Goal: Complete application form

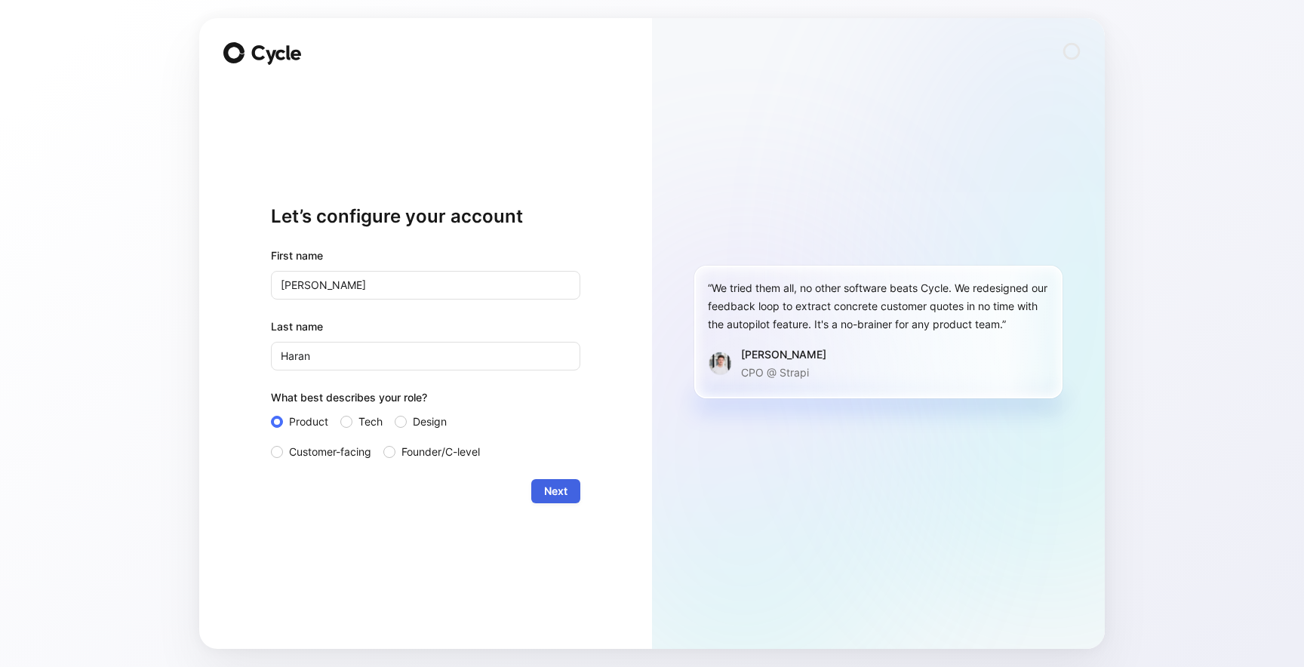
click at [558, 483] on span "Next" at bounding box center [555, 491] width 23 height 18
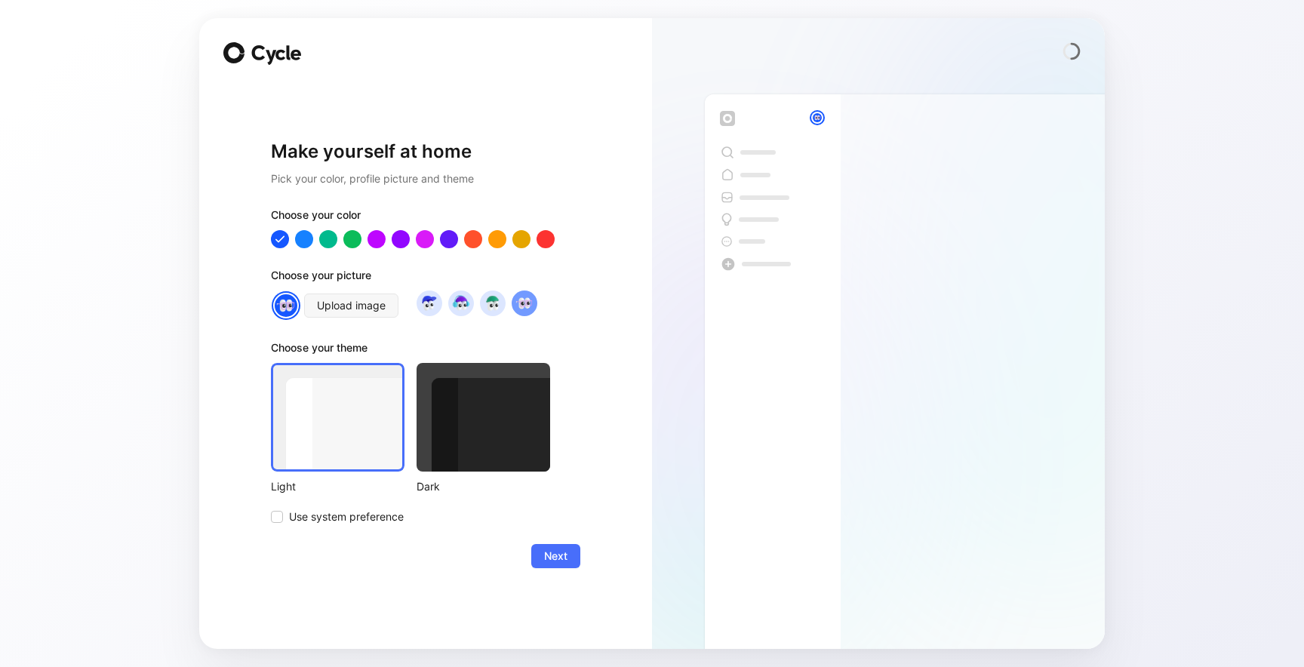
click at [475, 451] on div at bounding box center [484, 417] width 134 height 109
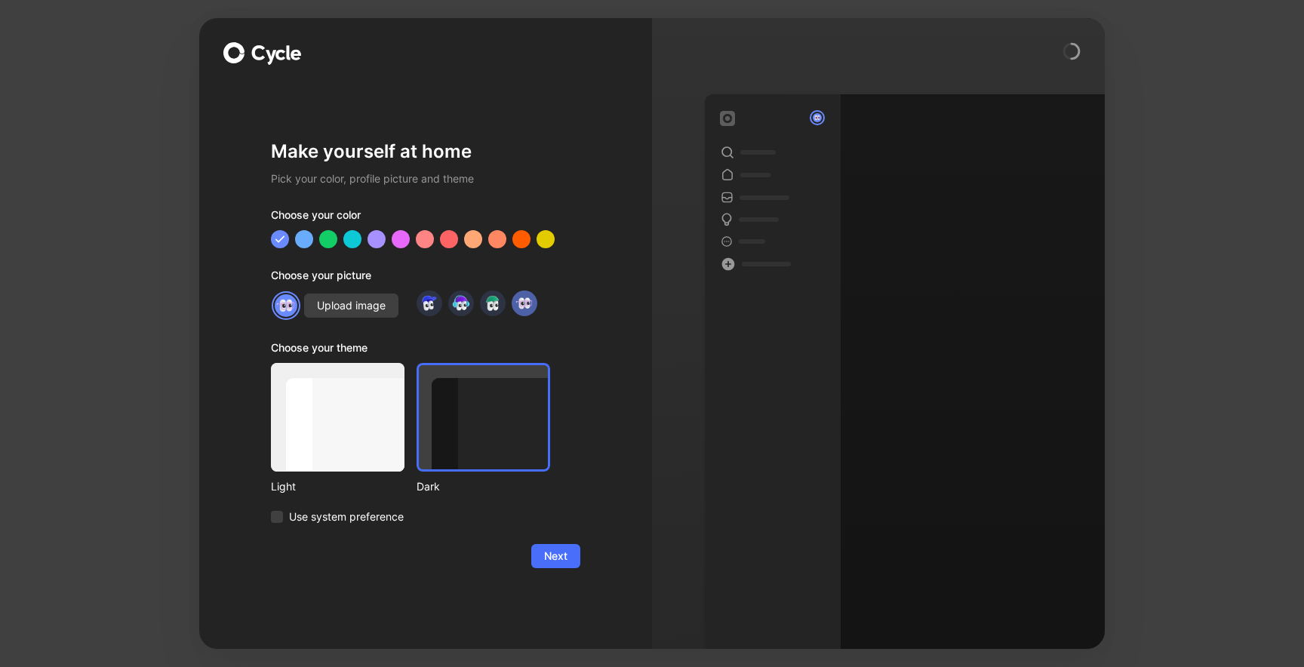
click at [337, 428] on div at bounding box center [338, 417] width 134 height 109
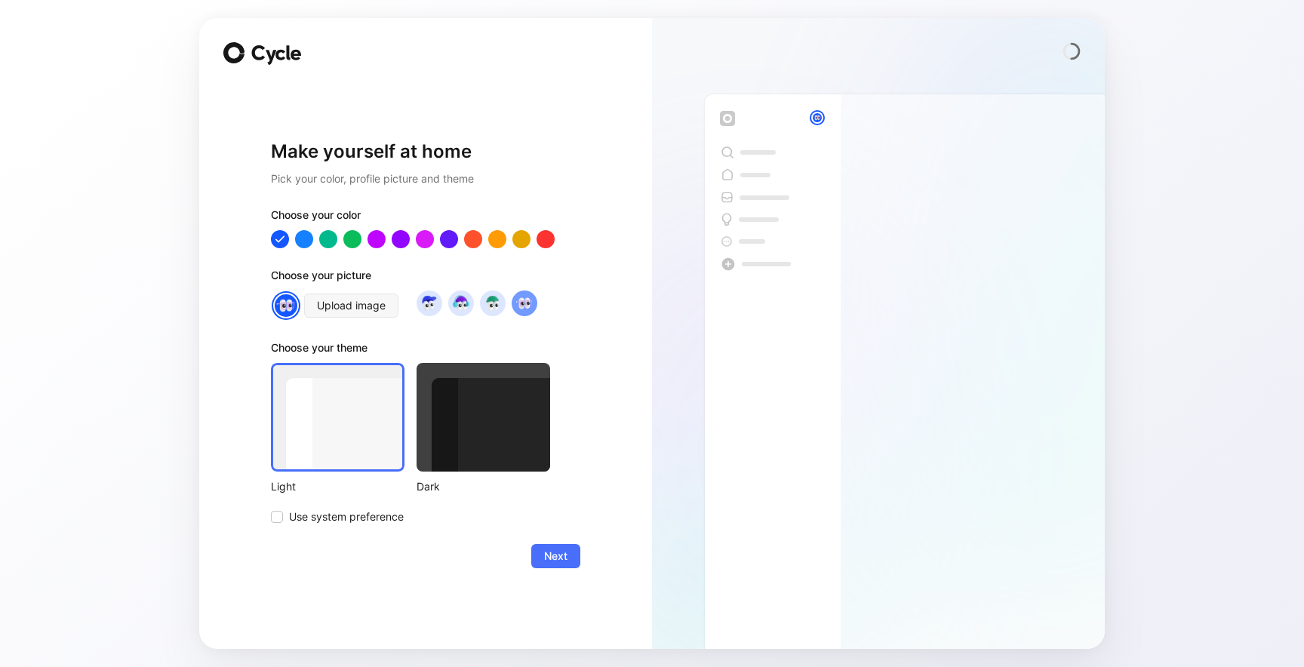
click at [552, 575] on div "Make yourself at home Pick your color, profile picture and theme Choose your co…" at bounding box center [425, 354] width 309 height 542
click at [552, 561] on span "Next" at bounding box center [555, 556] width 23 height 18
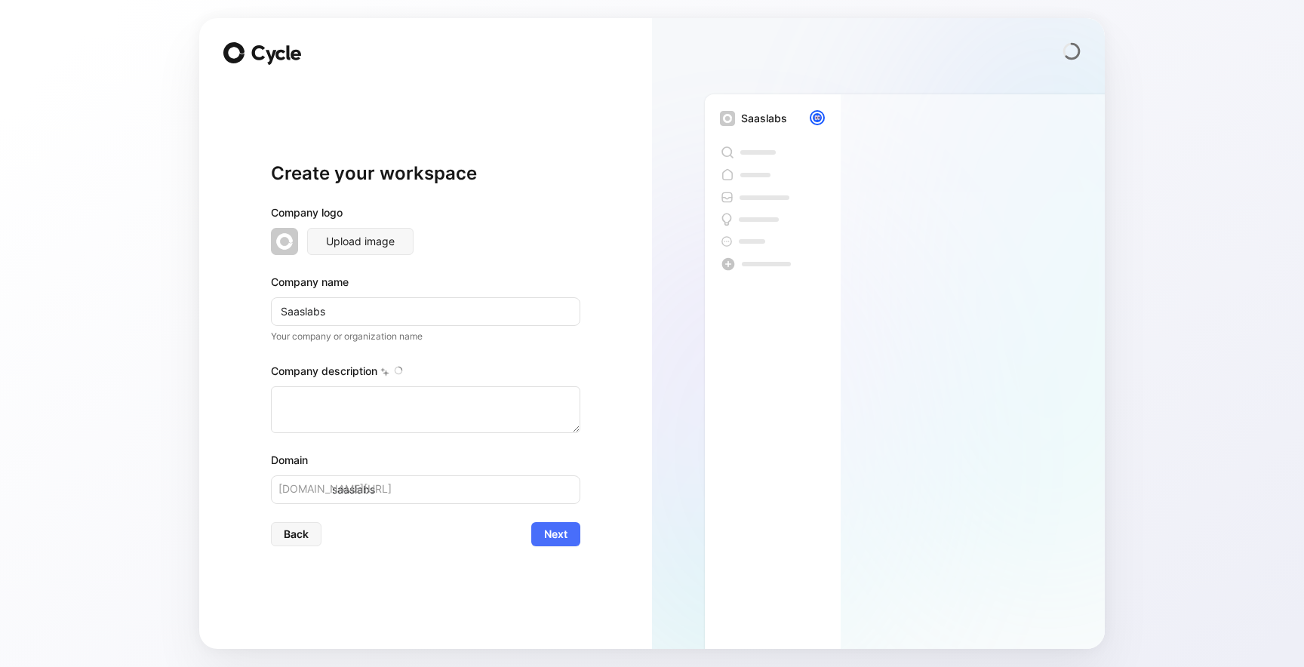
type textarea "SaaS Labs is a global SaaS product company based in [GEOGRAPHIC_DATA], [US_STAT…"
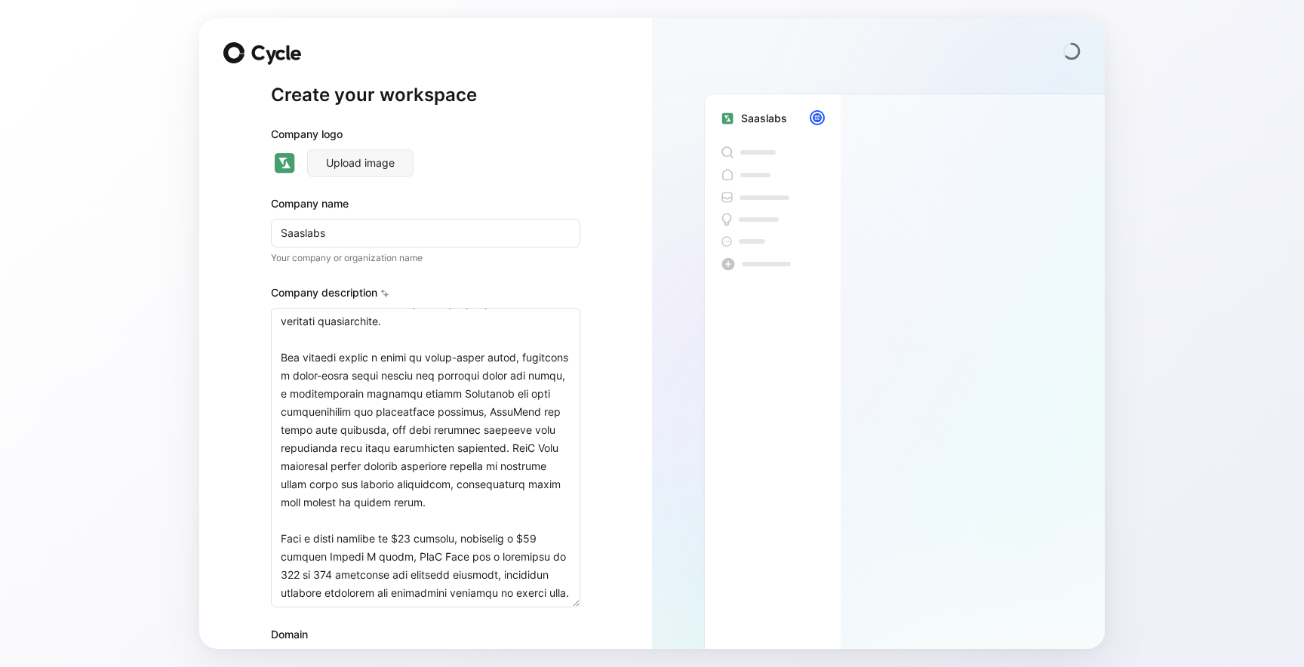
scroll to position [112, 0]
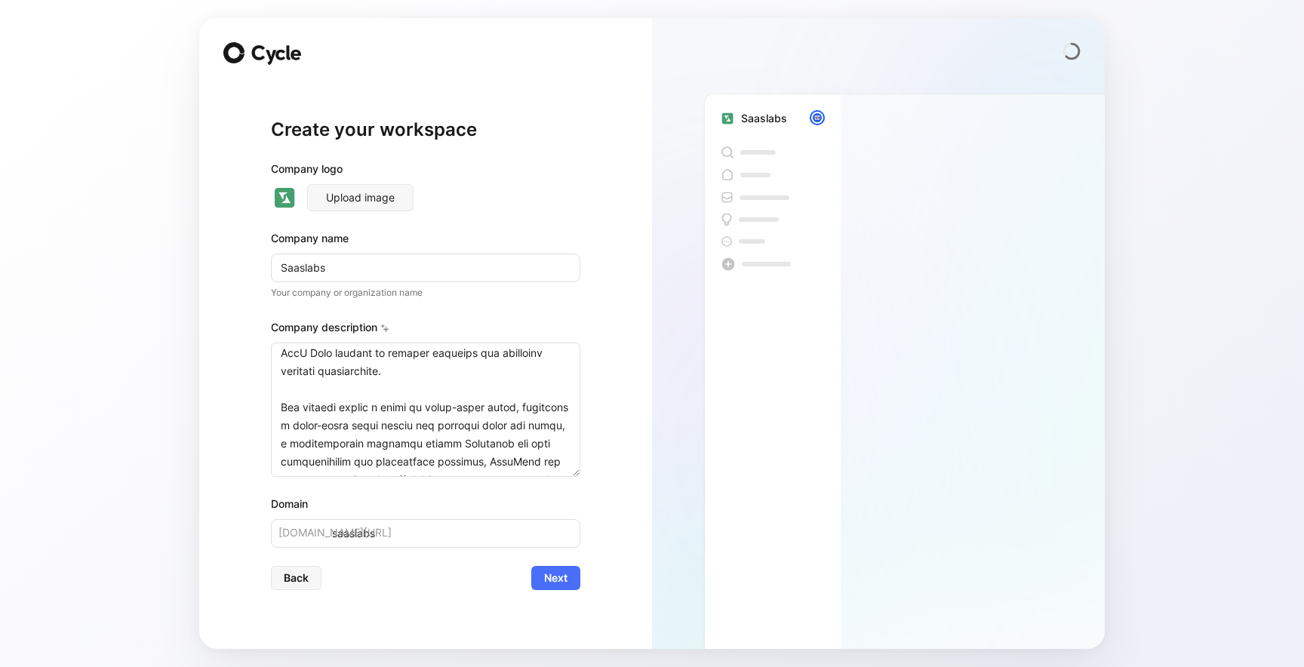
drag, startPoint x: 575, startPoint y: 429, endPoint x: 571, endPoint y: 517, distance: 87.6
click at [571, 517] on div "Company logo Upload image Company name Saaslabs Your company or organization na…" at bounding box center [425, 354] width 309 height 388
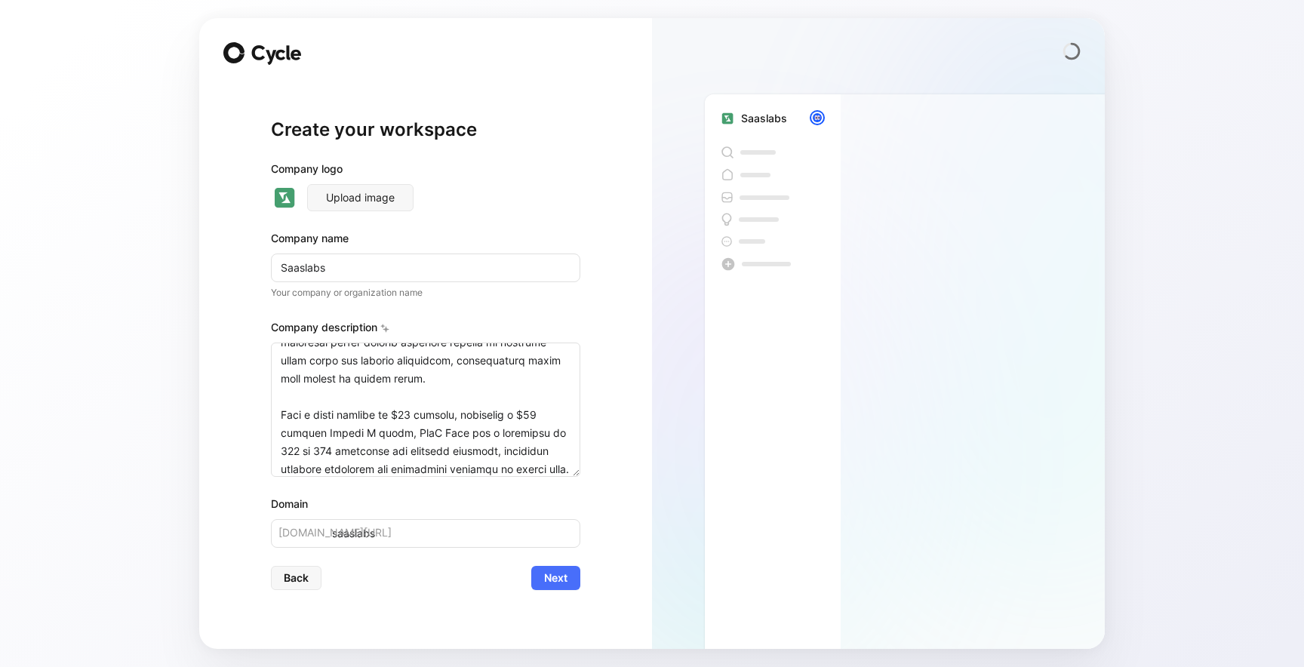
scroll to position [293, 0]
click at [563, 575] on span "Next" at bounding box center [555, 578] width 23 height 18
click at [570, 580] on button "Next" at bounding box center [555, 578] width 49 height 24
click at [555, 552] on form "Company logo Upload image Company name Saaslabs Your company or organization na…" at bounding box center [425, 375] width 309 height 430
click at [564, 575] on span "Next" at bounding box center [555, 578] width 23 height 18
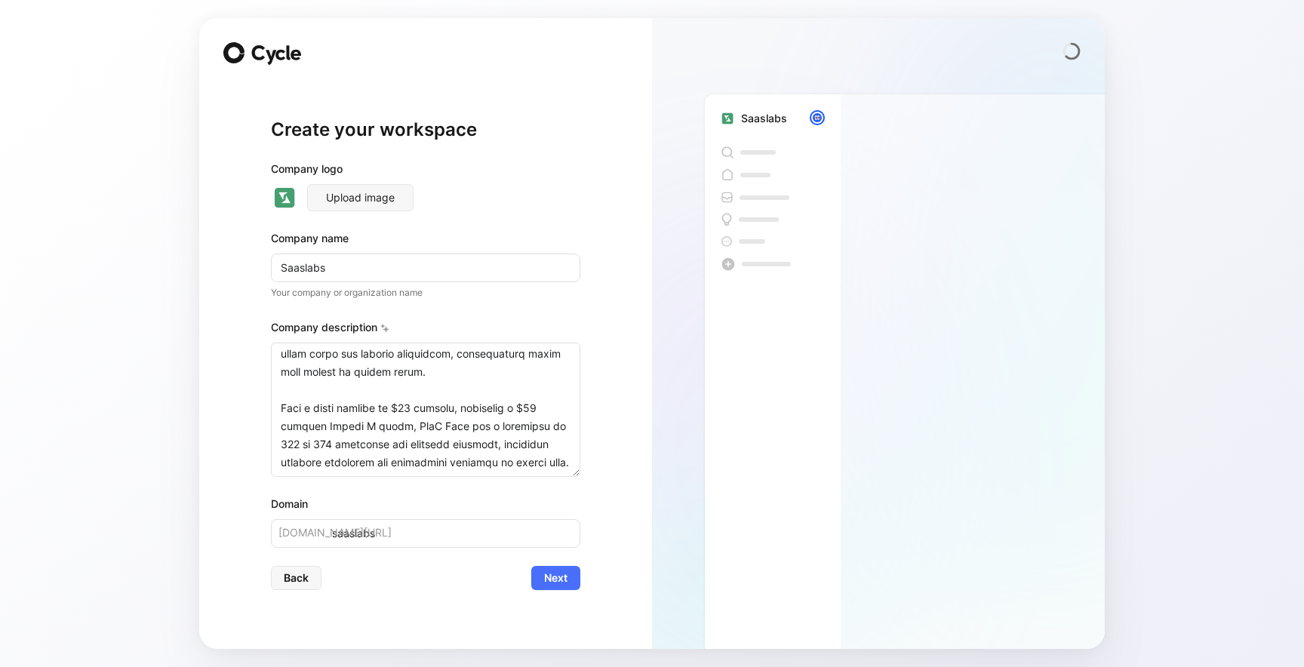
click at [322, 534] on span "[DOMAIN_NAME][URL]" at bounding box center [334, 533] width 113 height 18
click at [340, 537] on input "saaslabs" at bounding box center [425, 533] width 309 height 29
click at [405, 537] on input "saaslabs" at bounding box center [425, 533] width 309 height 29
type input "saaslabs007"
click at [559, 586] on span "Next" at bounding box center [555, 578] width 23 height 18
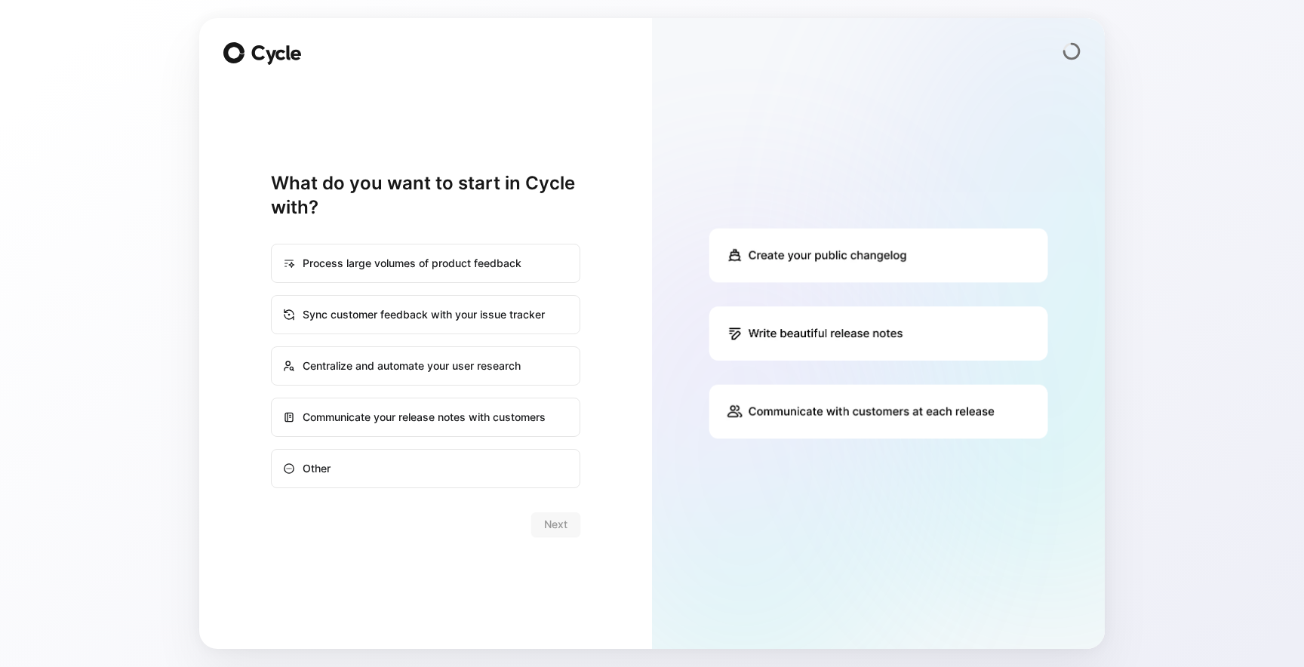
click at [488, 417] on div "Communicate your release notes with customers" at bounding box center [425, 417] width 306 height 36
click at [272, 399] on input "Communicate your release notes with customers" at bounding box center [272, 398] width 1 height 1
radio input "true"
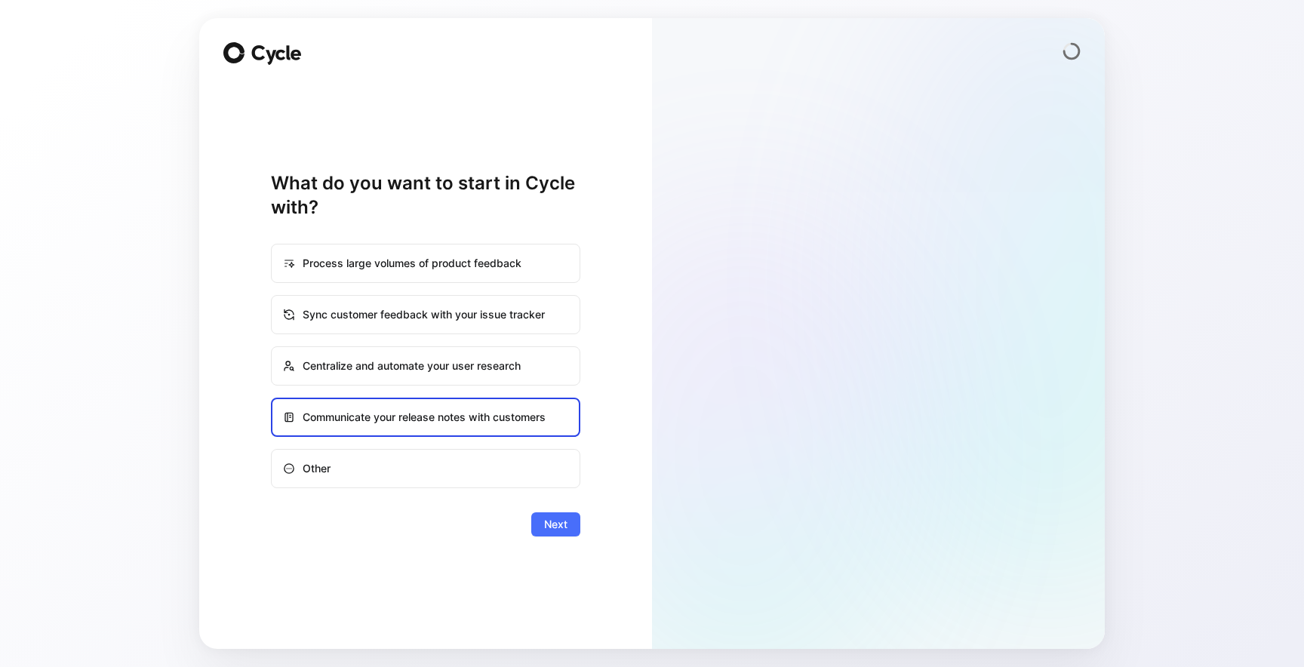
click at [491, 262] on div "Process large volumes of product feedback" at bounding box center [425, 263] width 306 height 36
click at [272, 245] on input "Process large volumes of product feedback" at bounding box center [272, 245] width 1 height 1
radio input "true"
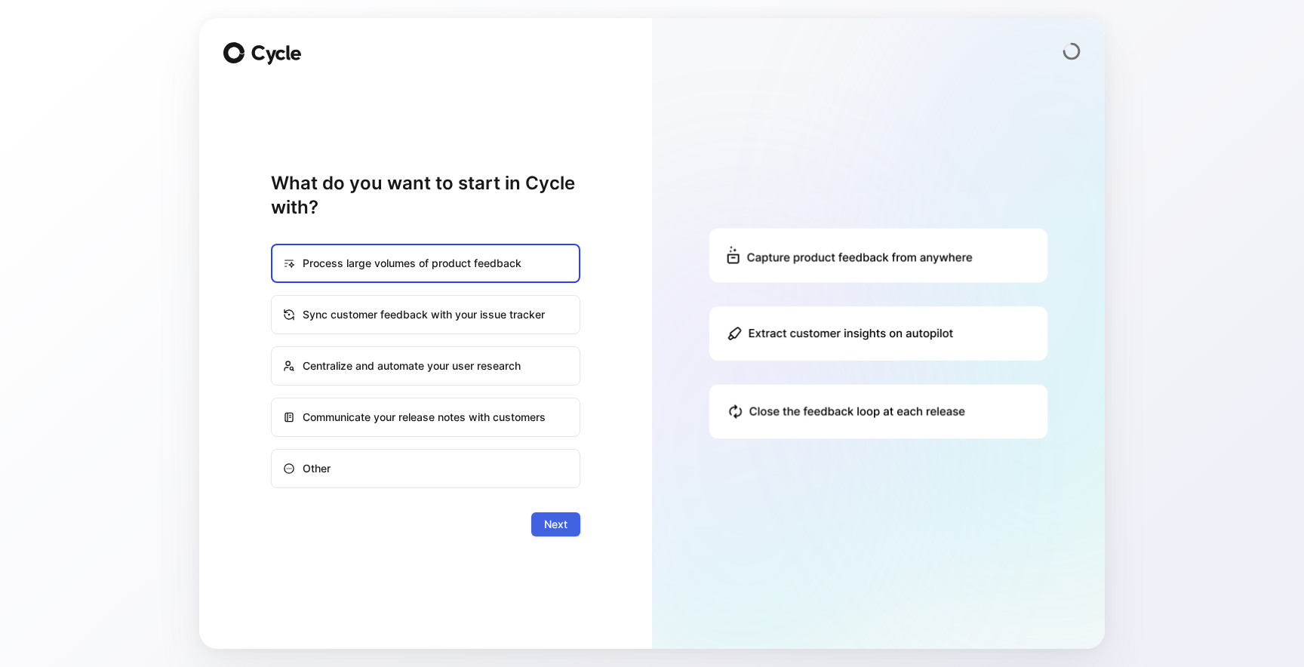
click at [551, 518] on span "Next" at bounding box center [555, 524] width 23 height 18
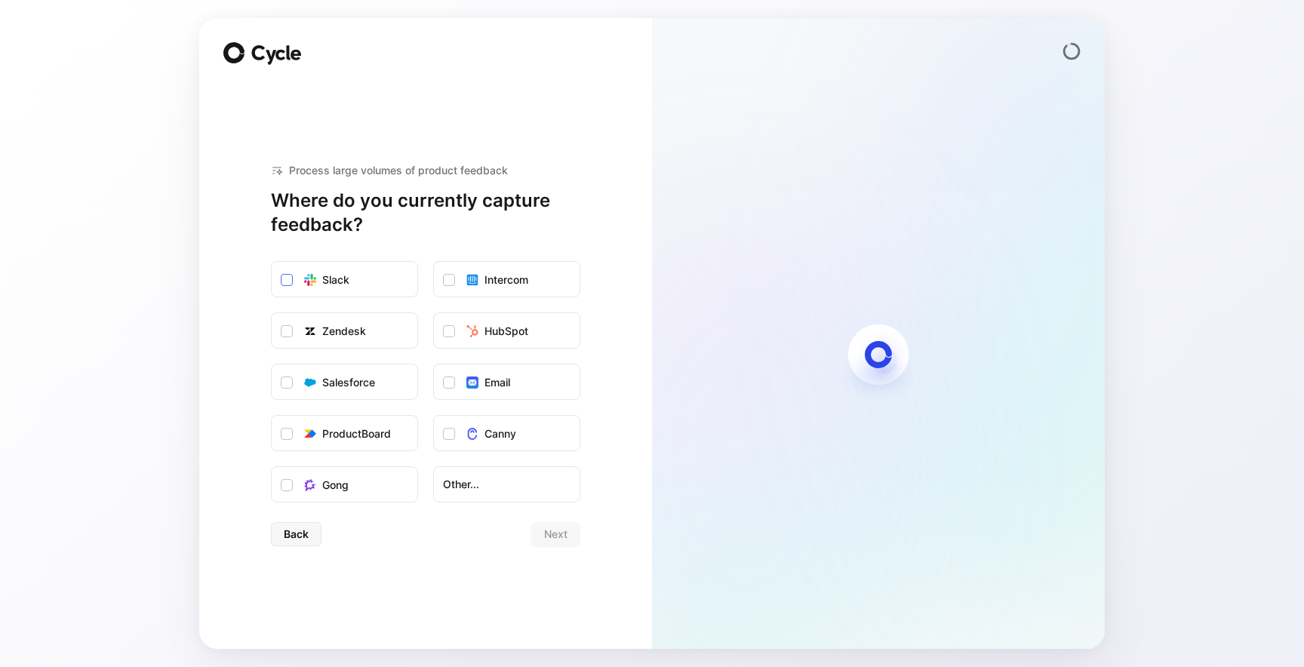
click at [363, 266] on label "Slack" at bounding box center [345, 280] width 146 height 36
click at [272, 262] on input "Slack" at bounding box center [272, 262] width 0 height 0
click at [490, 341] on label "HubSpot" at bounding box center [507, 331] width 146 height 36
click at [434, 313] on input "HubSpot" at bounding box center [434, 313] width 0 height 0
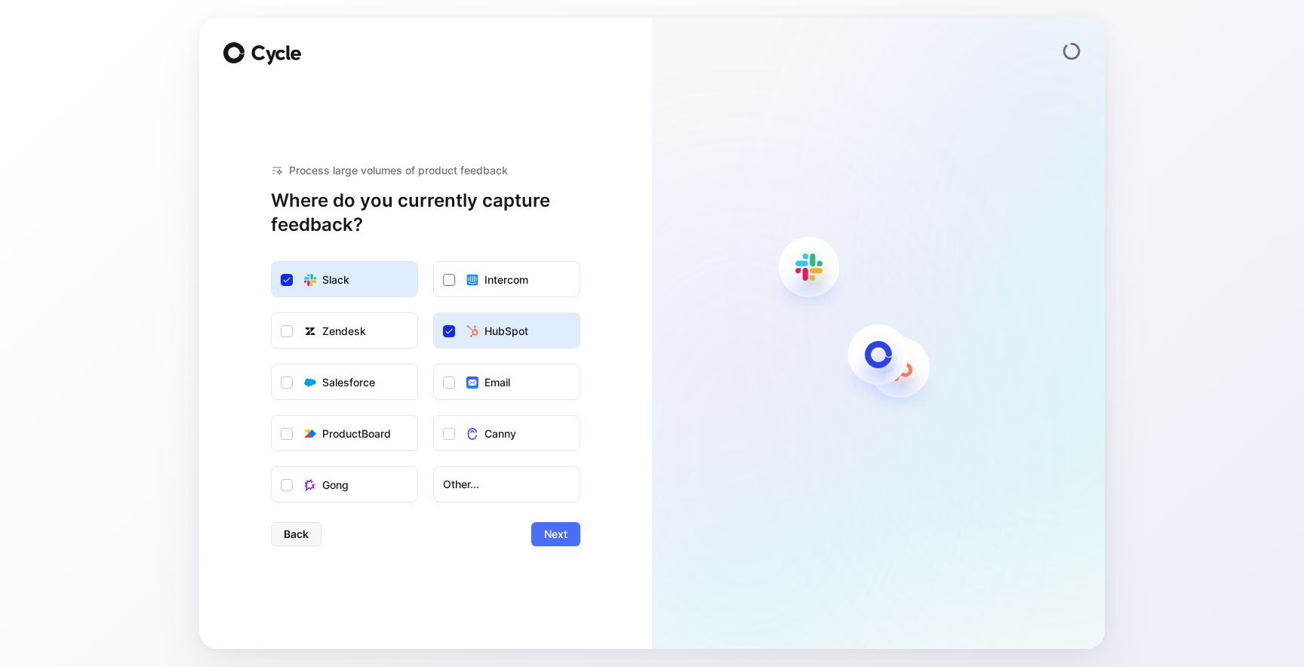
click at [464, 279] on label "Intercom" at bounding box center [507, 280] width 146 height 36
click at [434, 262] on input "Intercom" at bounding box center [434, 262] width 0 height 0
click at [371, 334] on label "Zendesk" at bounding box center [345, 331] width 146 height 36
click at [272, 313] on input "Zendesk" at bounding box center [272, 313] width 0 height 0
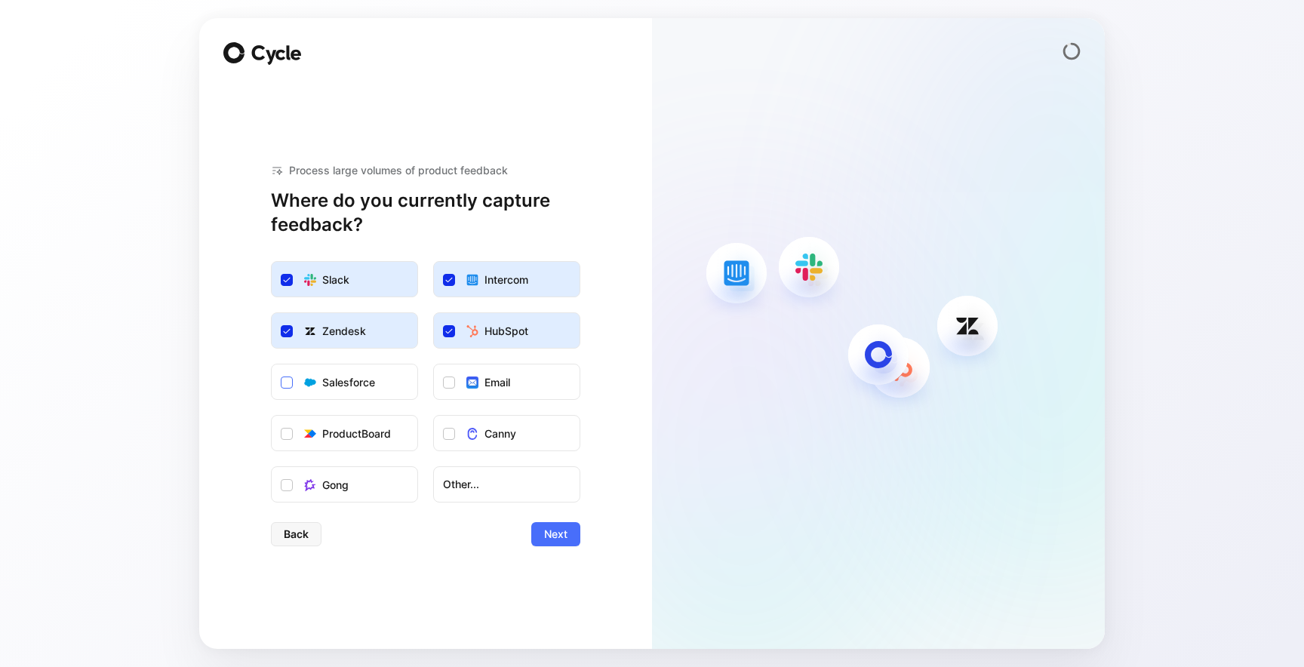
click at [357, 386] on div "Salesforce" at bounding box center [348, 383] width 53 height 18
click at [272, 365] on input "Salesforce" at bounding box center [272, 365] width 0 height 0
click at [358, 428] on div "ProductBoard" at bounding box center [356, 434] width 69 height 18
click at [272, 416] on input "ProductBoard" at bounding box center [272, 416] width 0 height 0
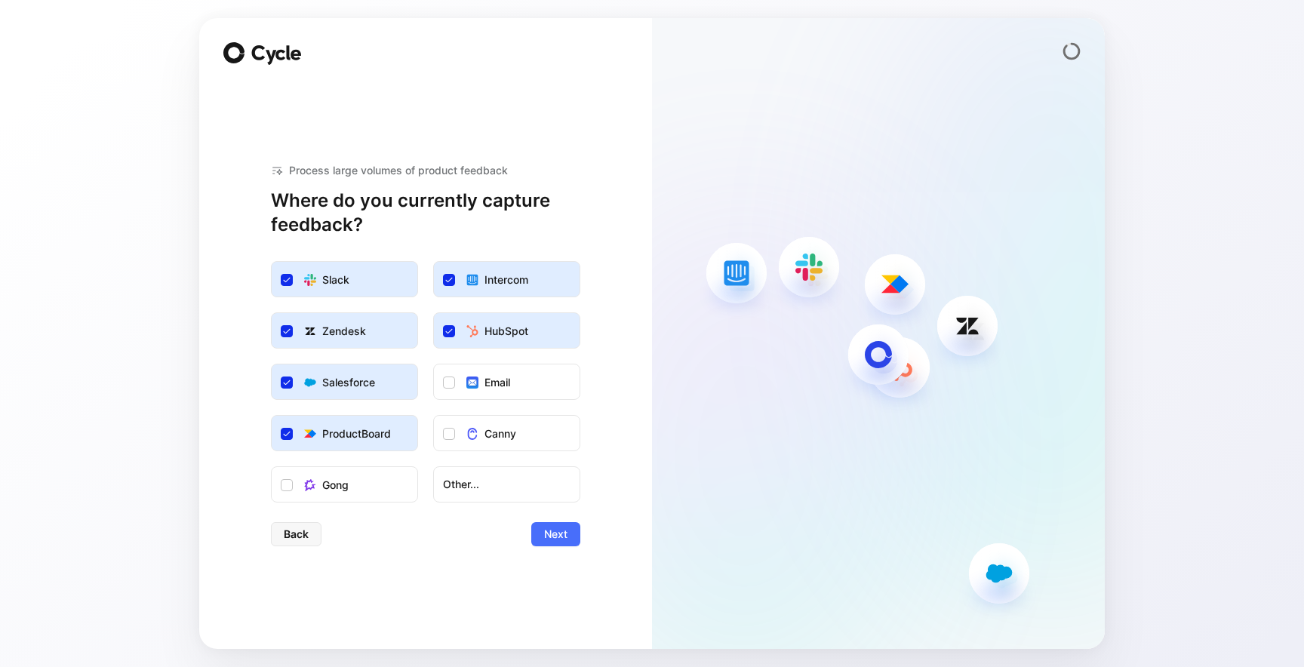
click at [472, 406] on ul "Slack Intercom Zendesk HubSpot Salesforce Email ProductBoard Canny Gong Other..." at bounding box center [425, 381] width 309 height 241
click at [483, 435] on div "Canny" at bounding box center [491, 434] width 50 height 18
click at [434, 416] on input "Canny" at bounding box center [434, 416] width 0 height 0
click at [528, 391] on label "Email" at bounding box center [507, 383] width 146 height 36
click at [434, 365] on input "Email" at bounding box center [434, 365] width 0 height 0
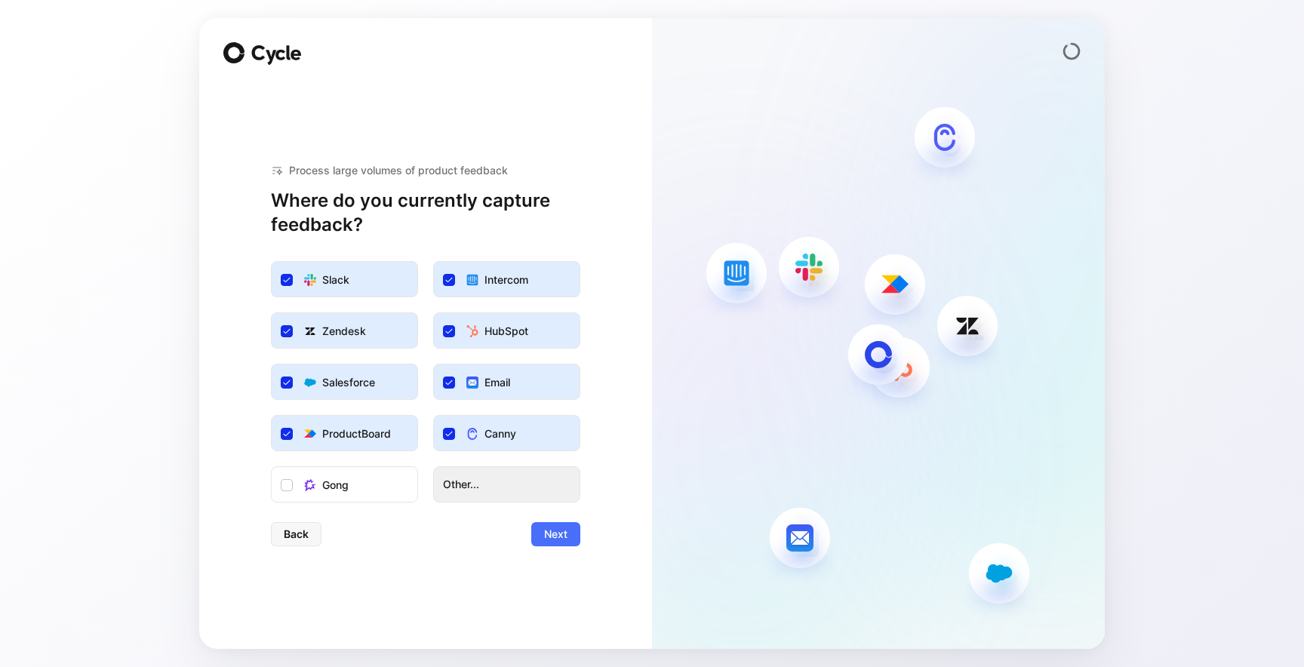
click at [460, 485] on span "Other..." at bounding box center [507, 484] width 128 height 18
click at [389, 492] on label "Gong" at bounding box center [345, 485] width 146 height 36
click at [272, 467] on input "Gong" at bounding box center [272, 467] width 0 height 0
click at [491, 480] on span "Other..." at bounding box center [507, 484] width 128 height 18
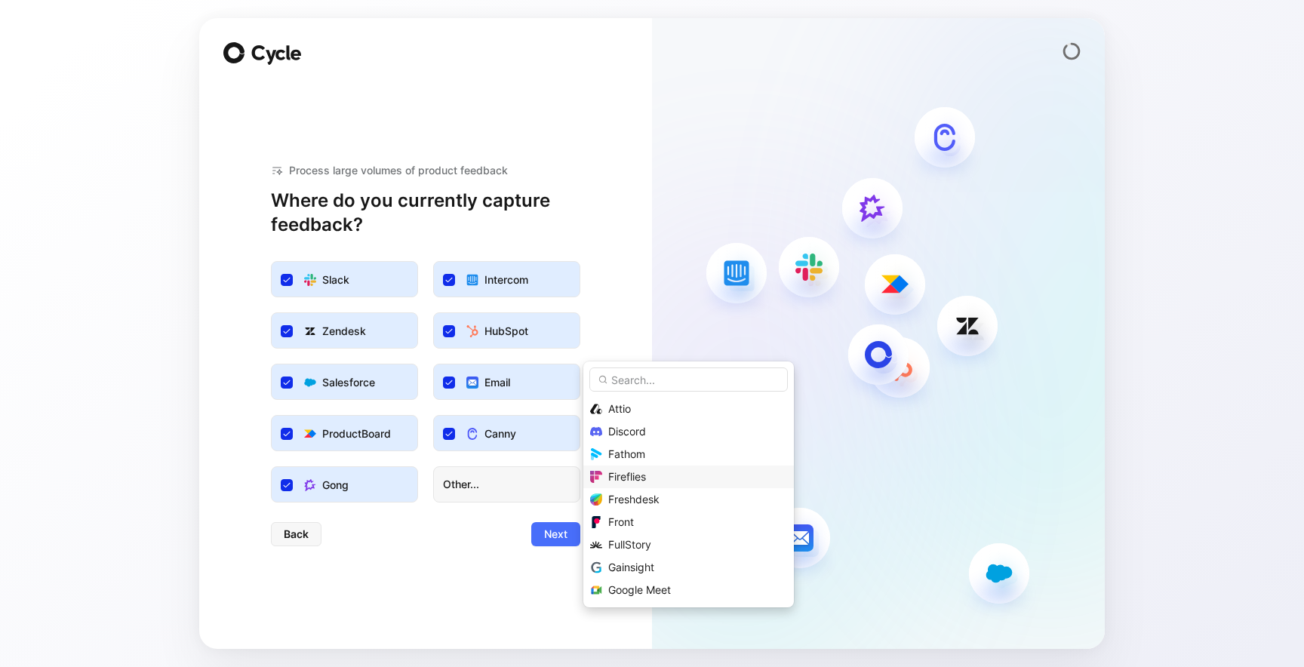
click at [626, 477] on span "Fireflies" at bounding box center [627, 476] width 38 height 13
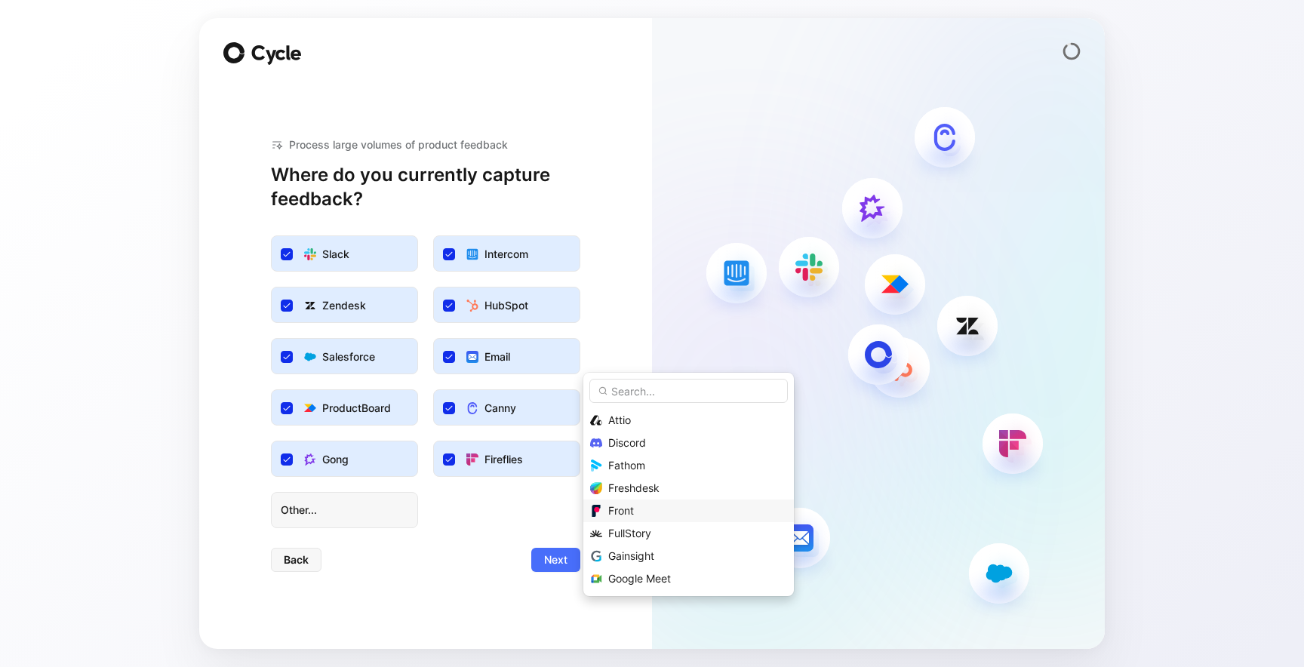
click at [623, 511] on span "Front" at bounding box center [621, 510] width 26 height 13
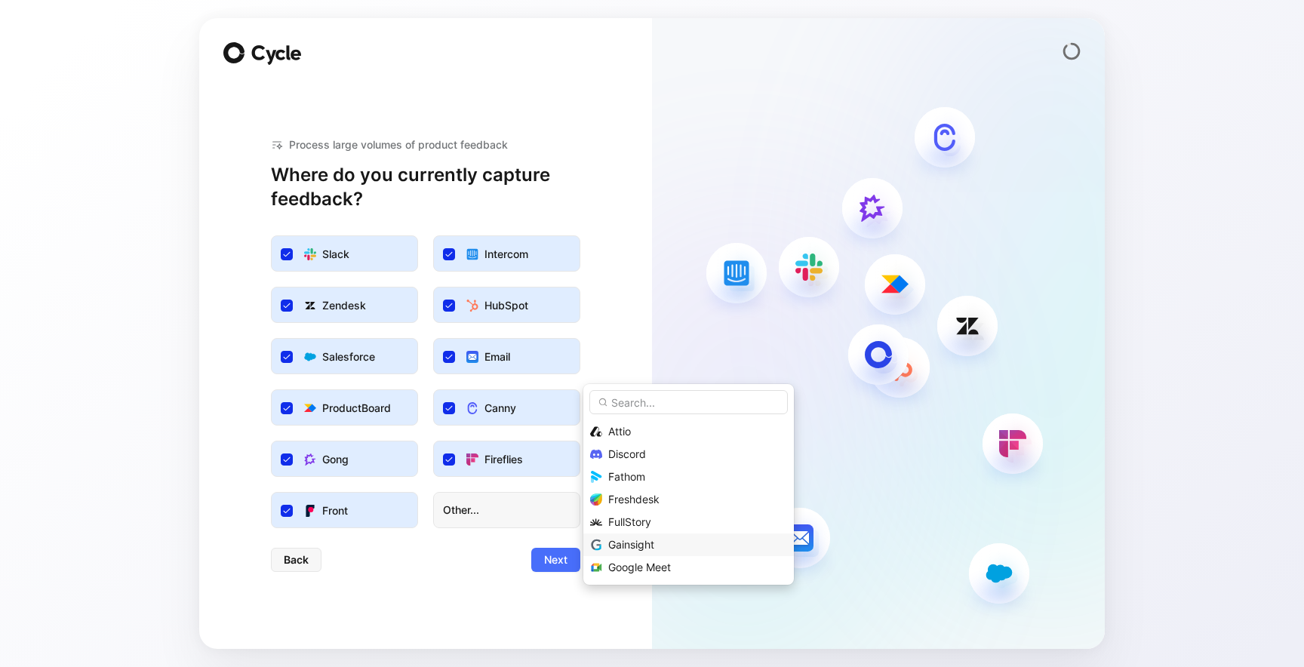
click at [623, 534] on div "Gainsight" at bounding box center [688, 545] width 211 height 23
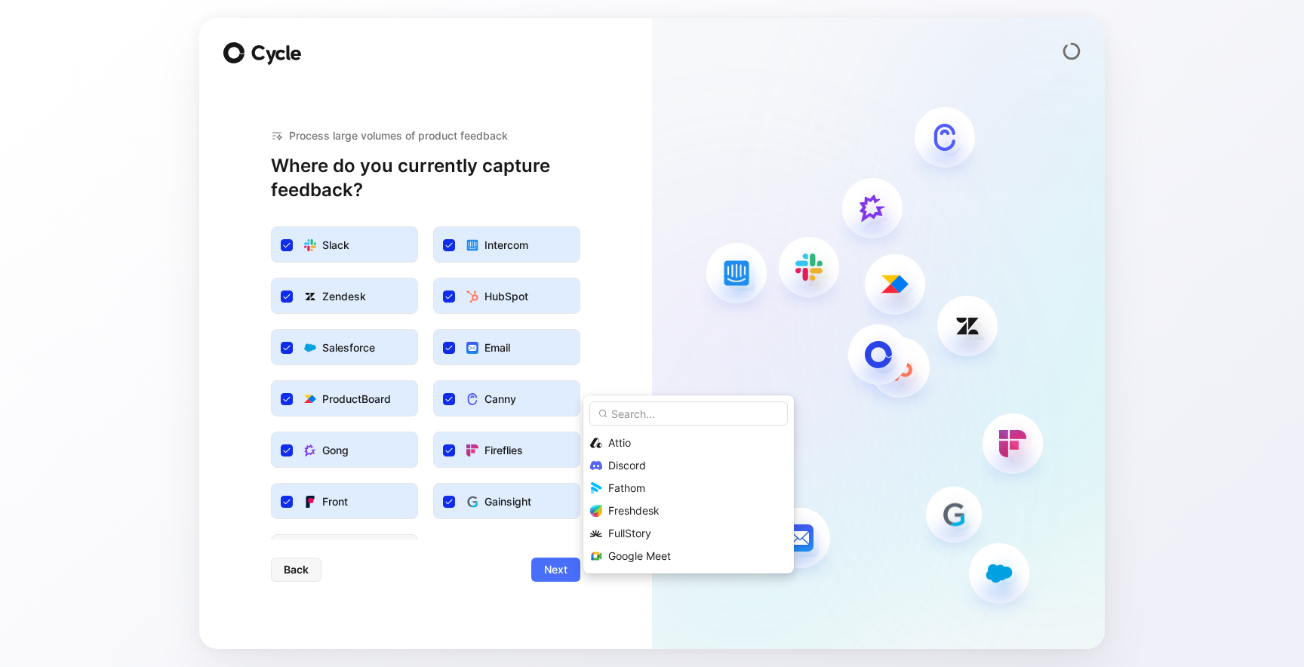
scroll to position [32, 0]
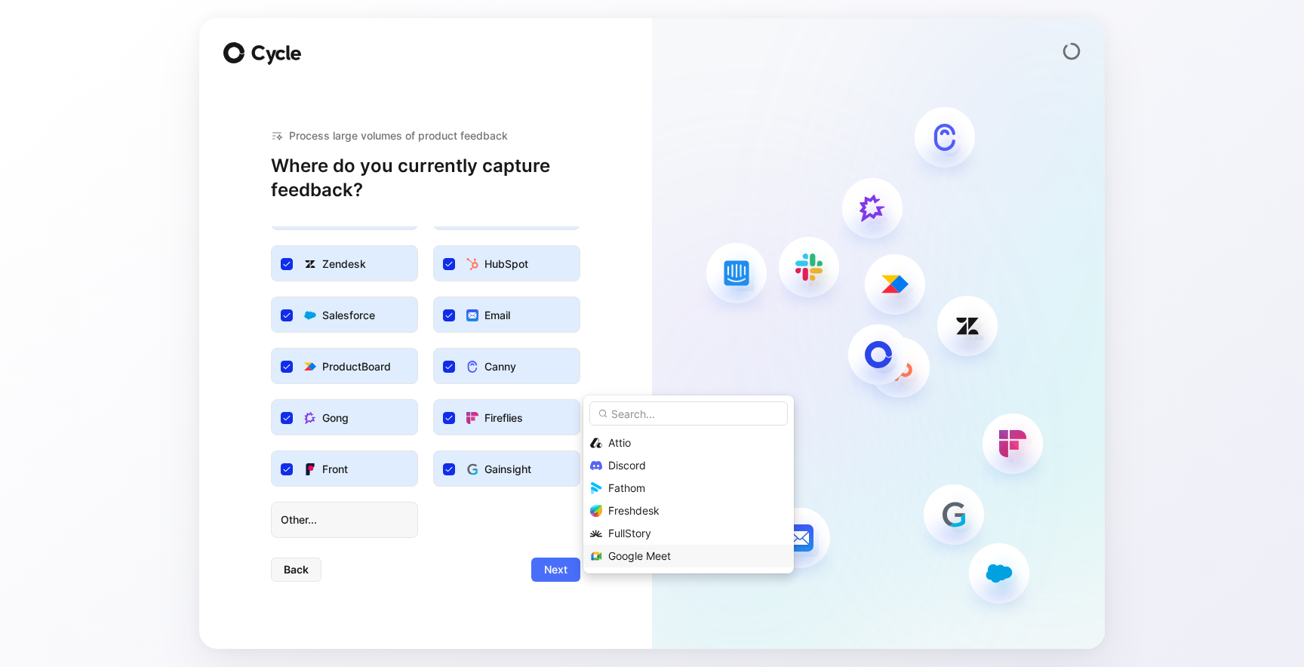
click at [625, 550] on span "Google Meet" at bounding box center [639, 555] width 63 height 13
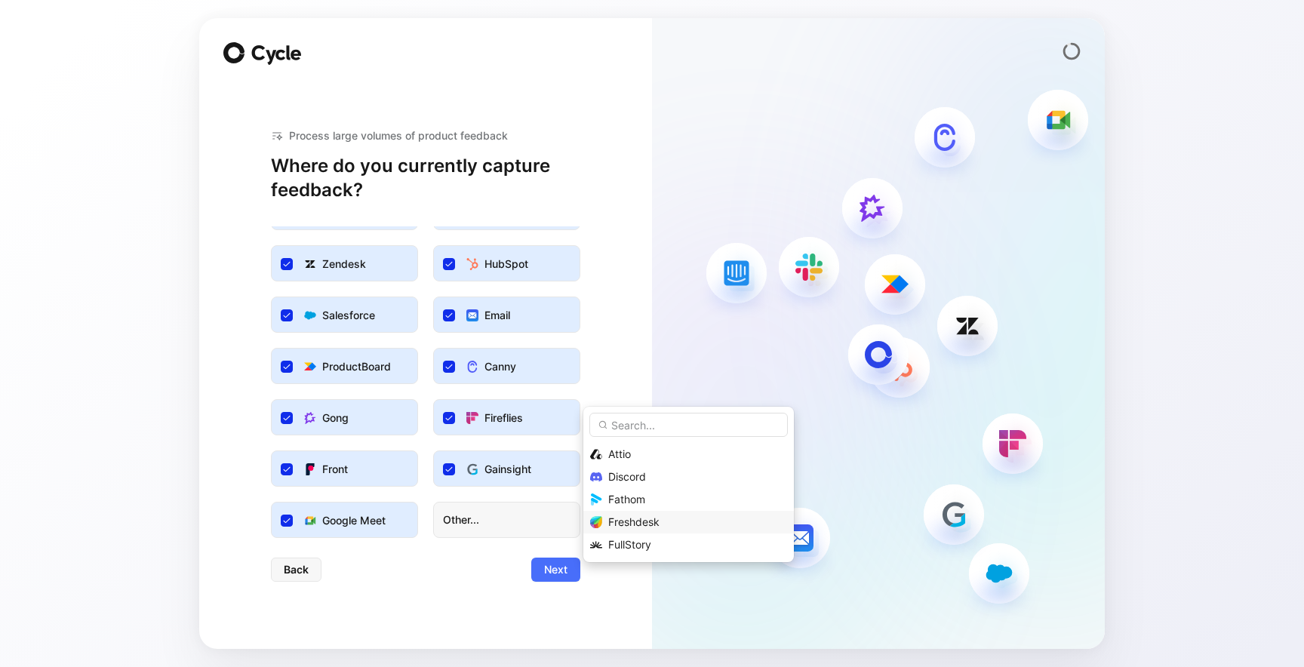
click at [625, 512] on div "Freshdesk" at bounding box center [688, 522] width 211 height 23
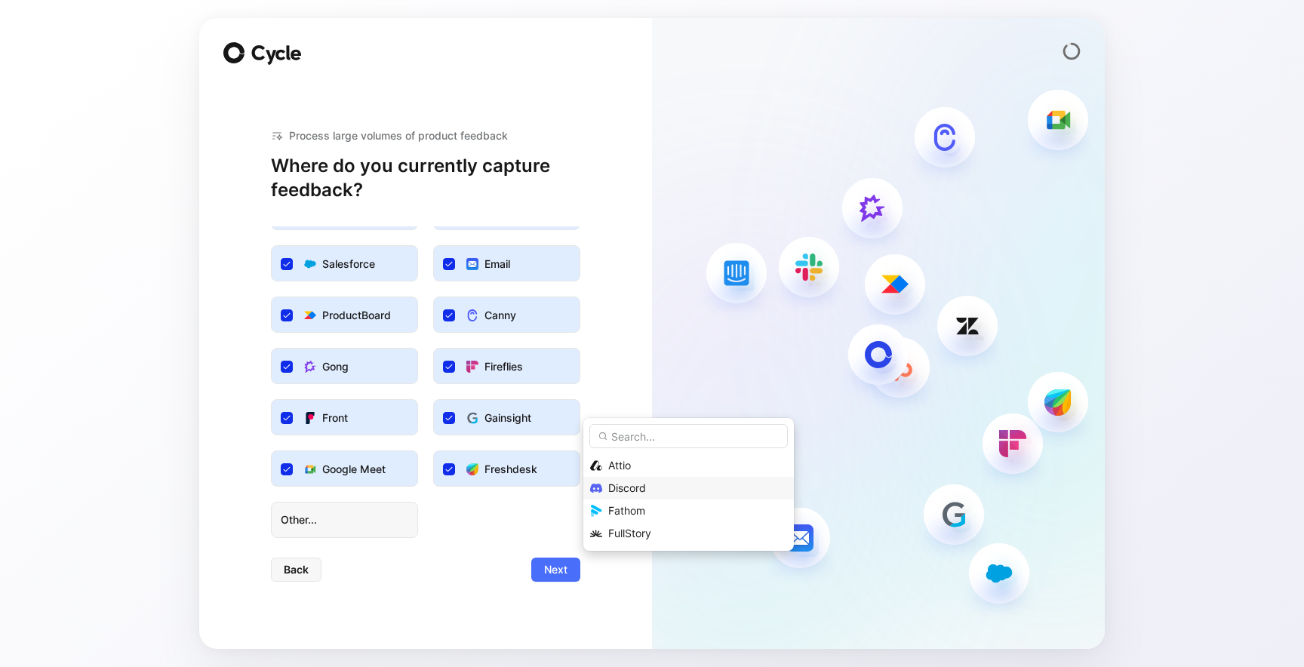
click at [623, 478] on div "Discord" at bounding box center [688, 488] width 211 height 23
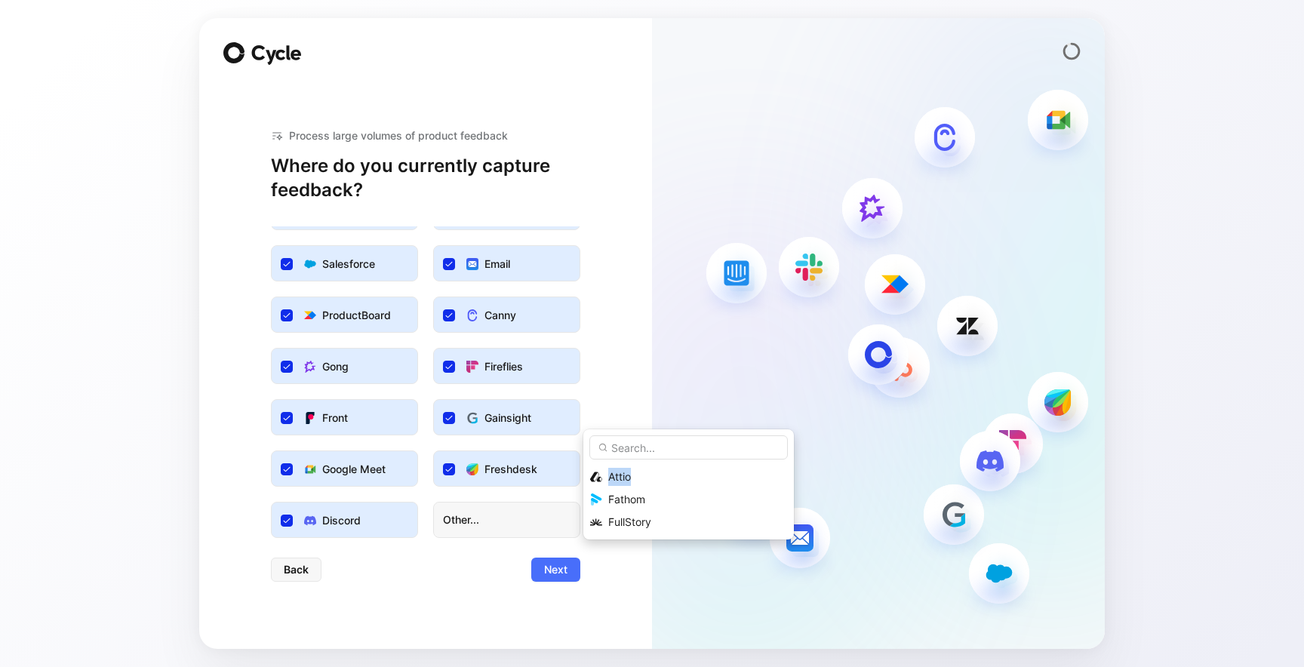
click at [623, 478] on span "Attio" at bounding box center [619, 476] width 23 height 13
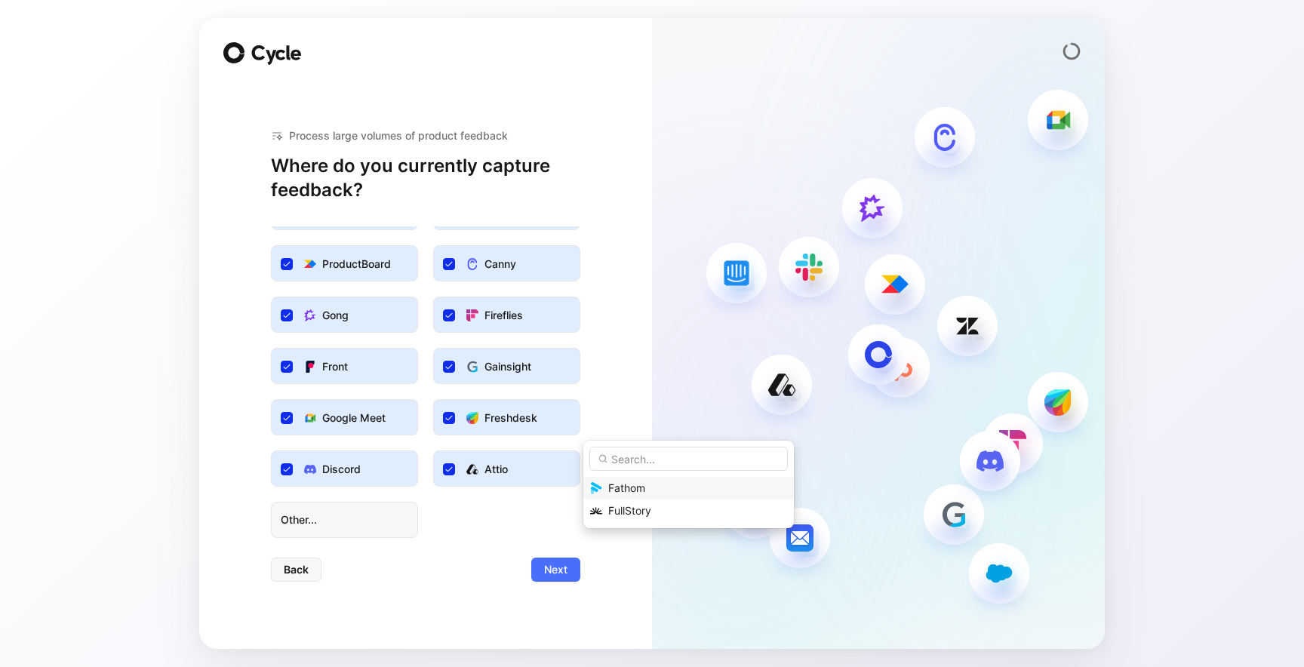
click at [623, 479] on div "Fathom" at bounding box center [697, 488] width 179 height 18
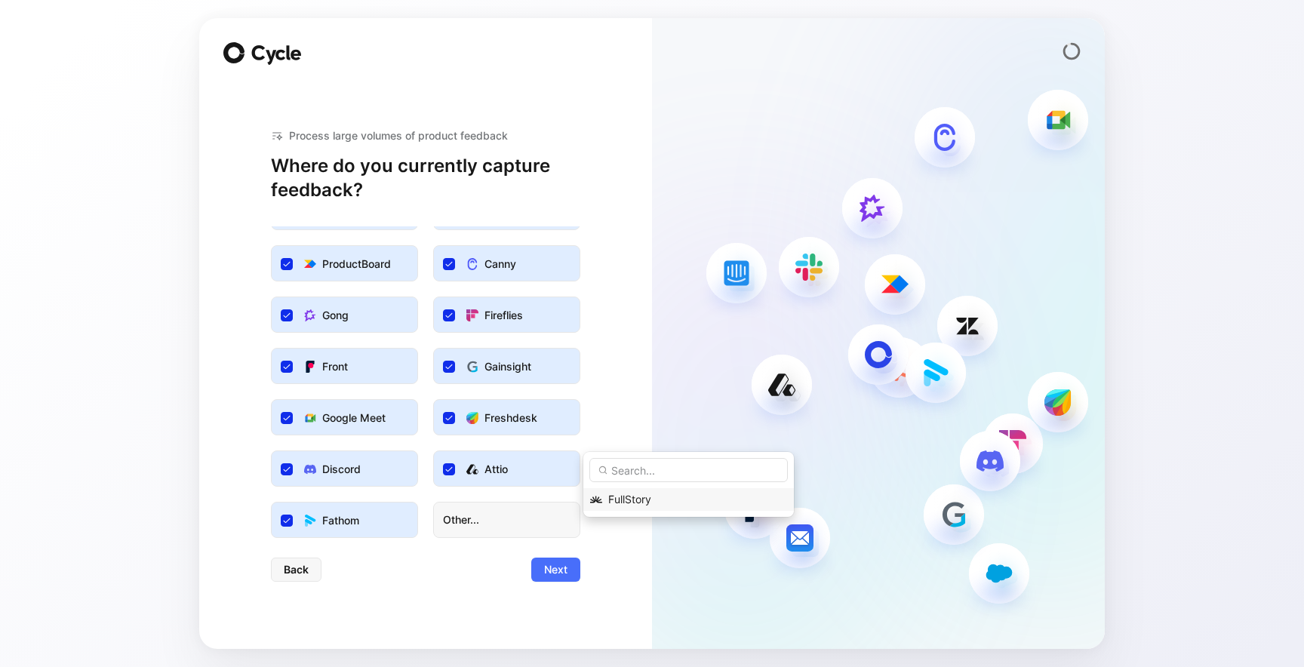
click at [624, 500] on span "FullStory" at bounding box center [629, 499] width 43 height 13
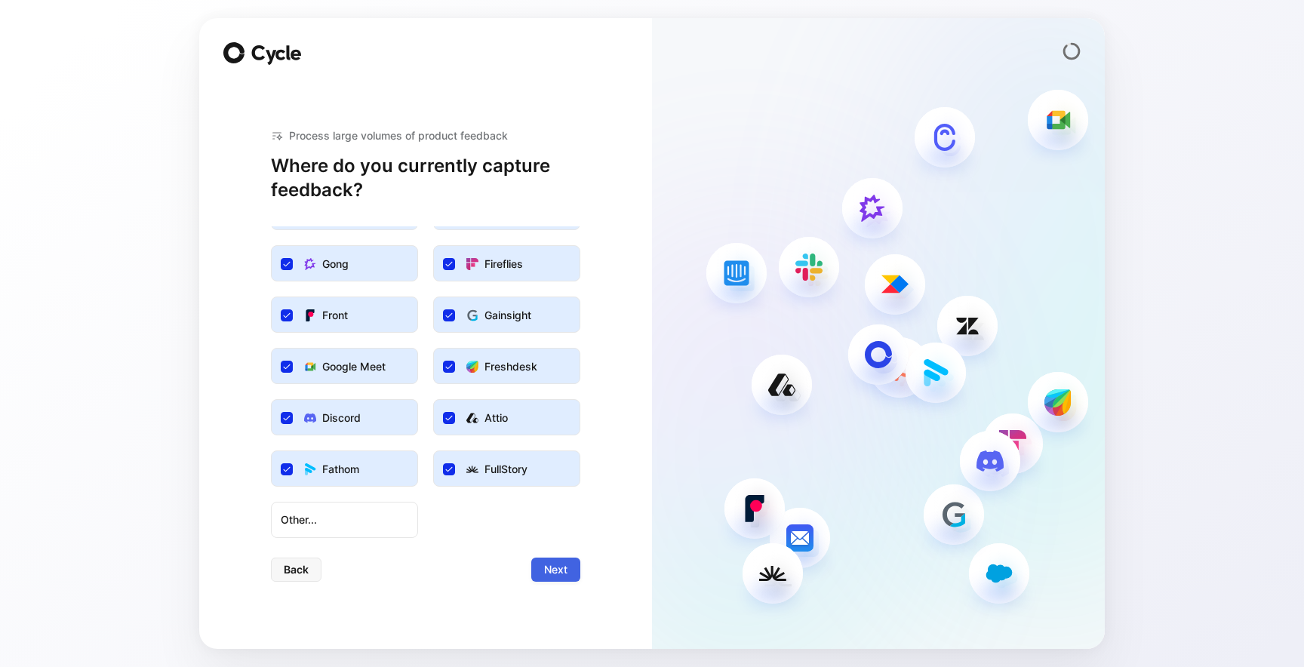
click at [564, 571] on span "Next" at bounding box center [555, 570] width 23 height 18
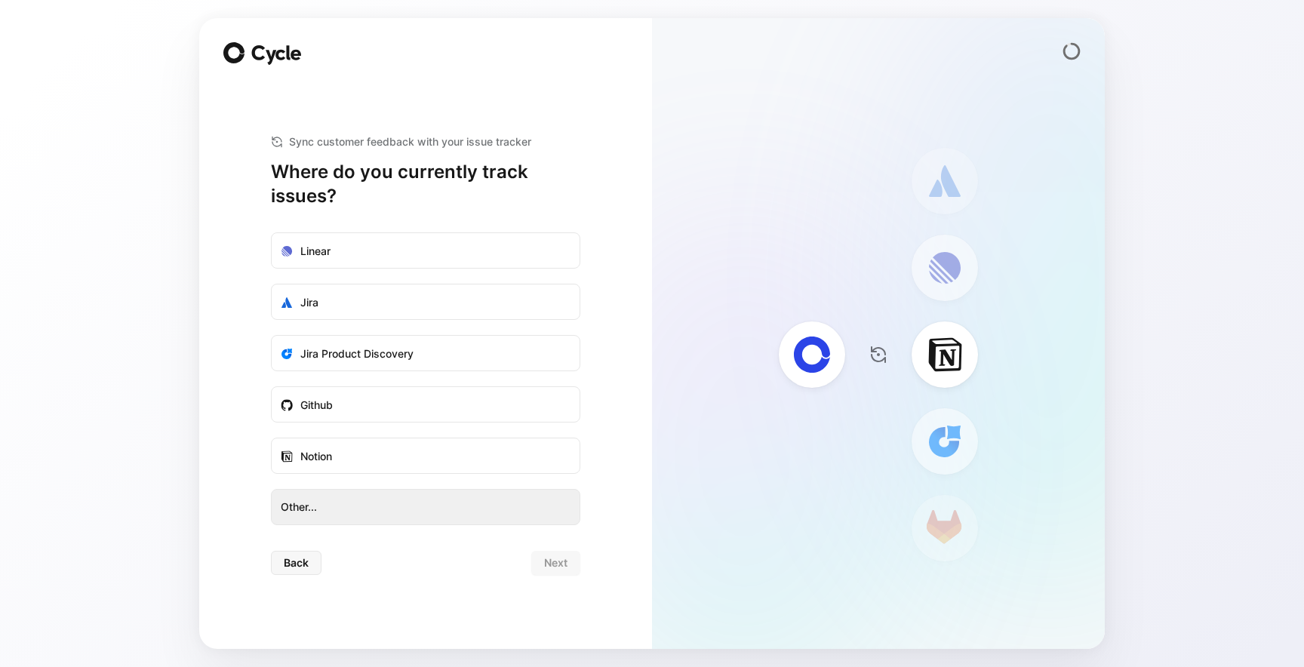
click at [477, 495] on button "Other..." at bounding box center [425, 507] width 309 height 36
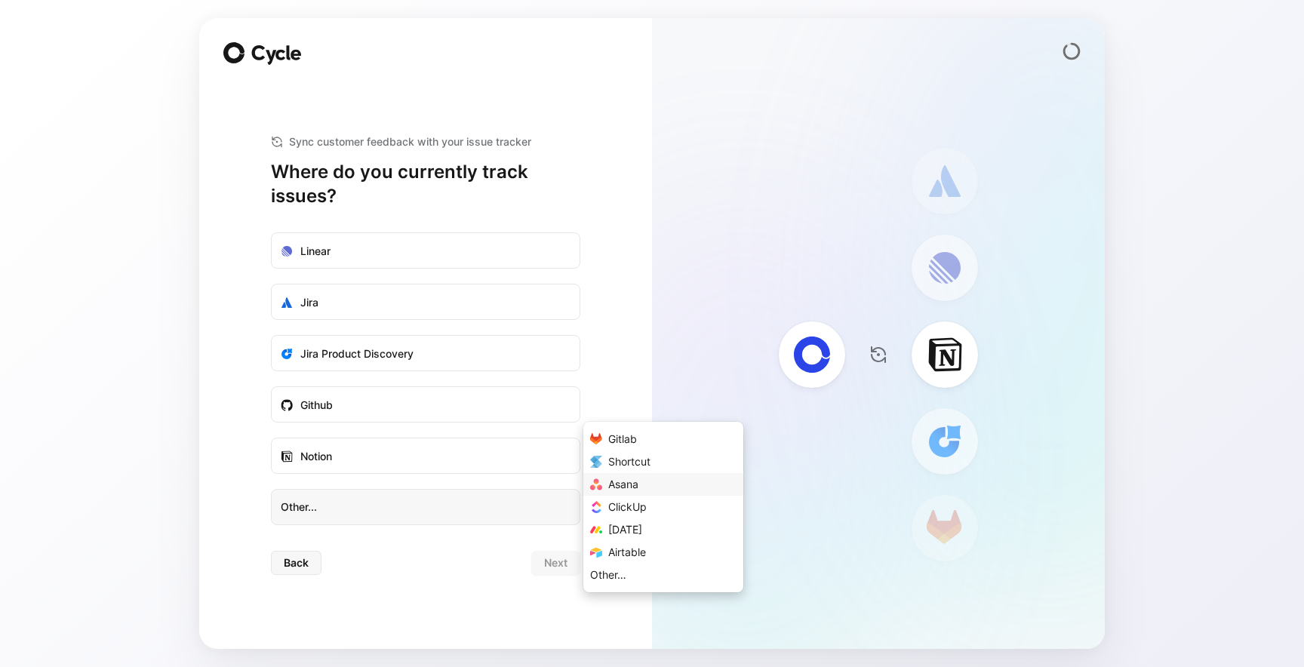
click at [648, 484] on div "Asana" at bounding box center [672, 484] width 128 height 18
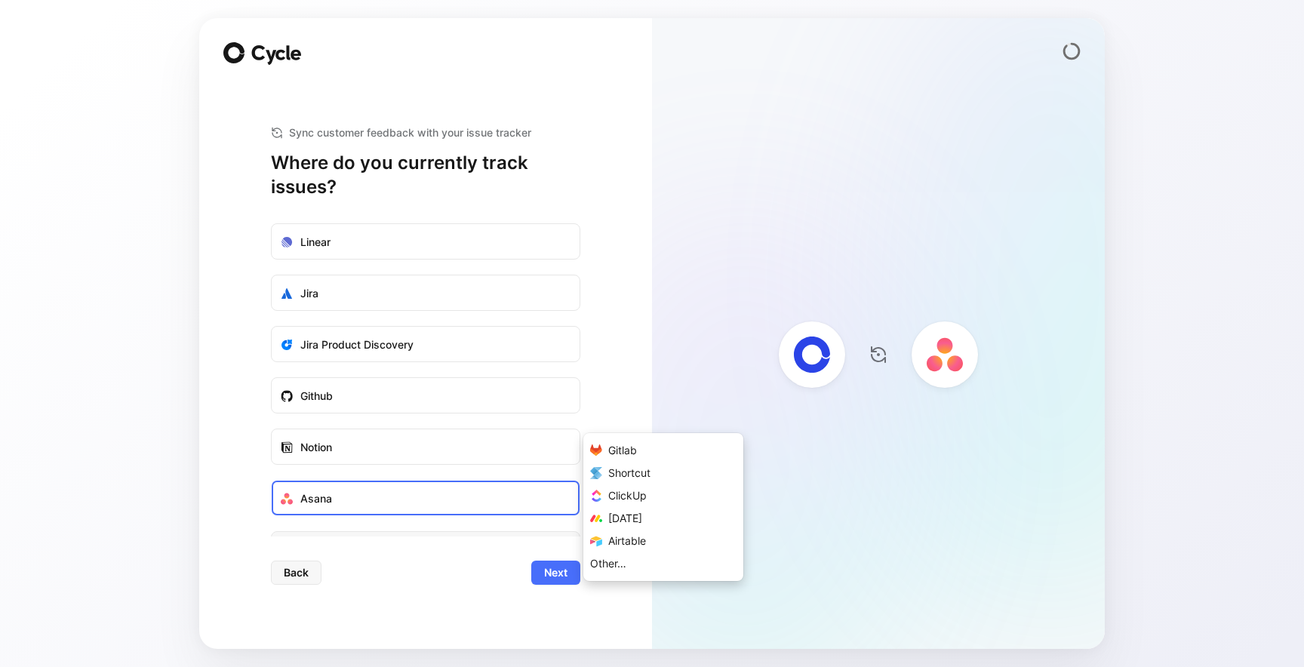
scroll to position [32, 0]
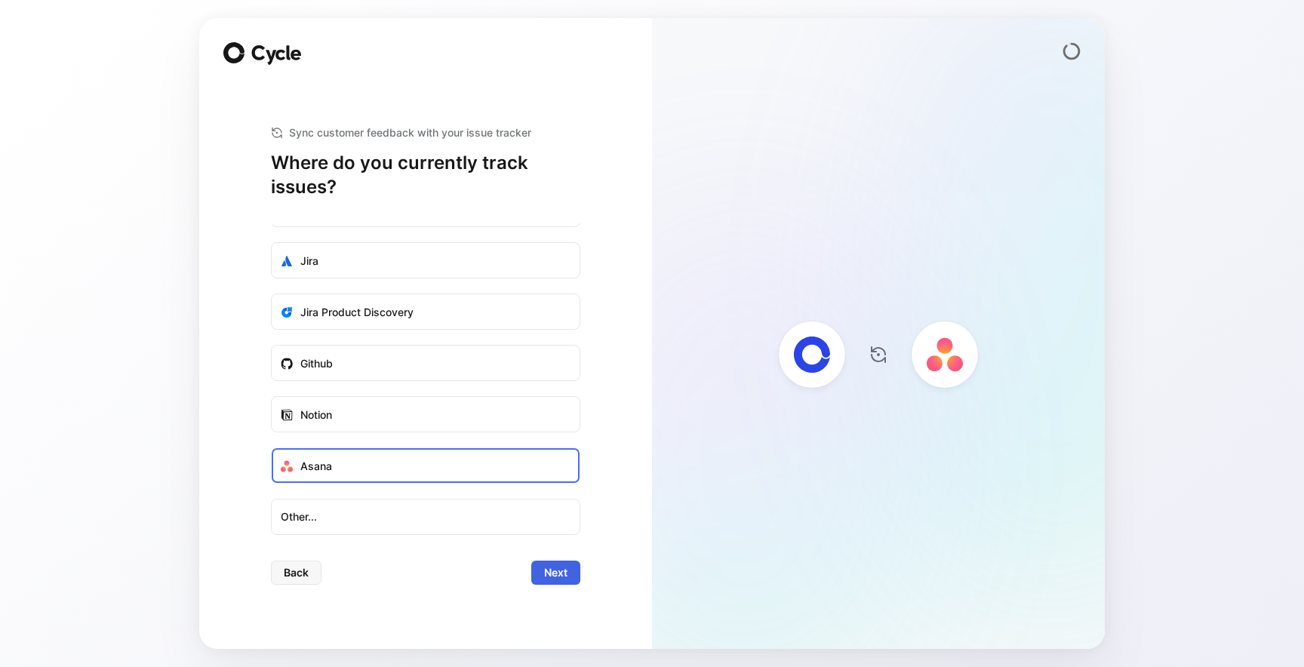
click at [564, 570] on span "Next" at bounding box center [555, 573] width 23 height 18
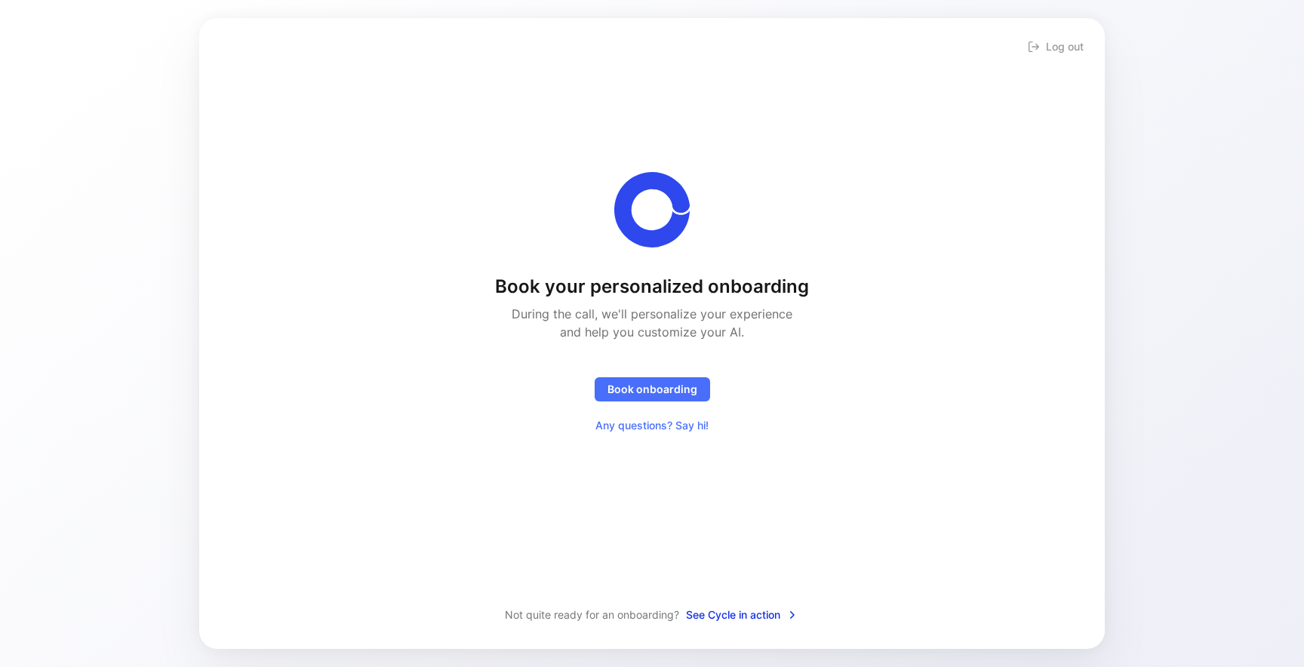
click at [724, 619] on span "See Cycle in action" at bounding box center [742, 615] width 112 height 18
